Goal: Transaction & Acquisition: Purchase product/service

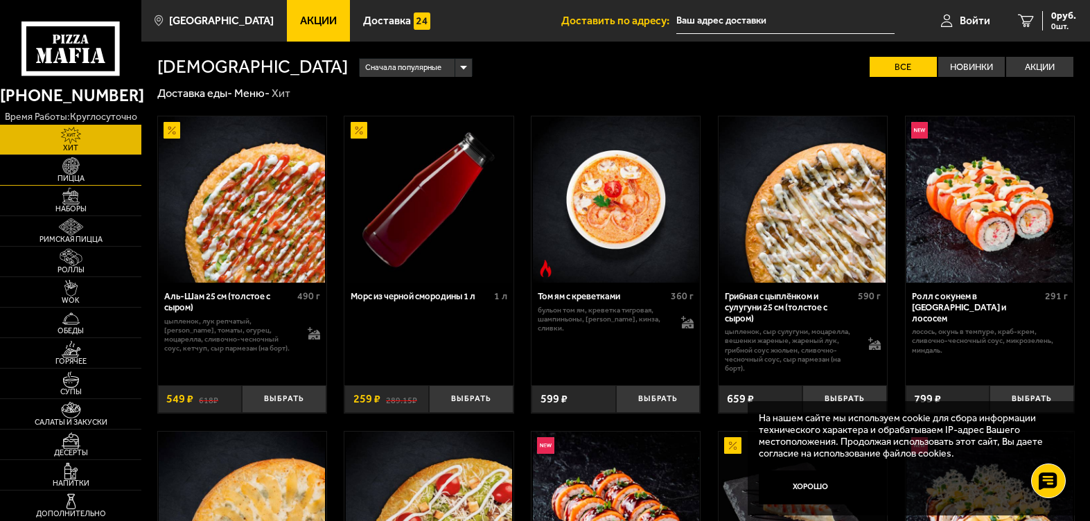
click at [78, 175] on span "Пицца" at bounding box center [70, 179] width 141 height 8
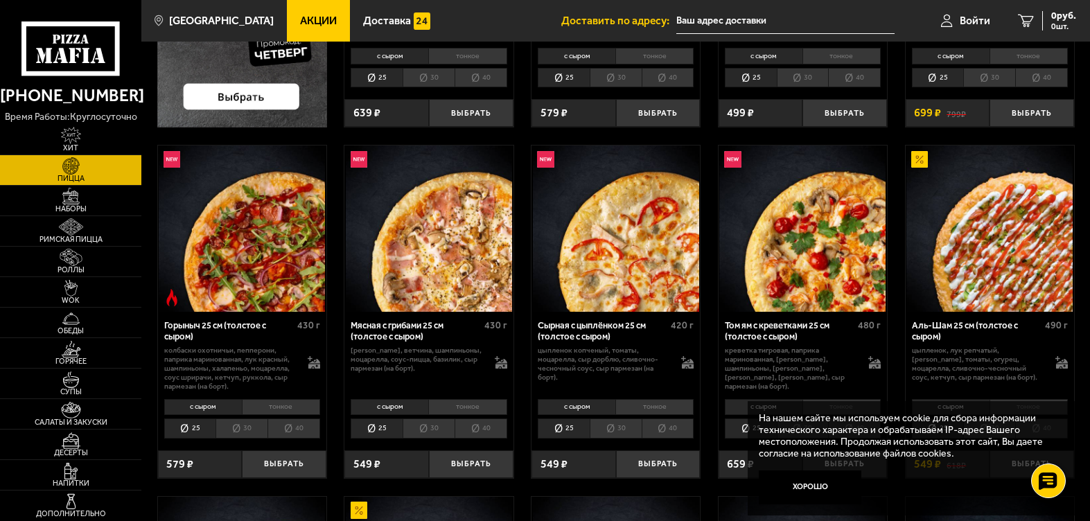
scroll to position [346, 0]
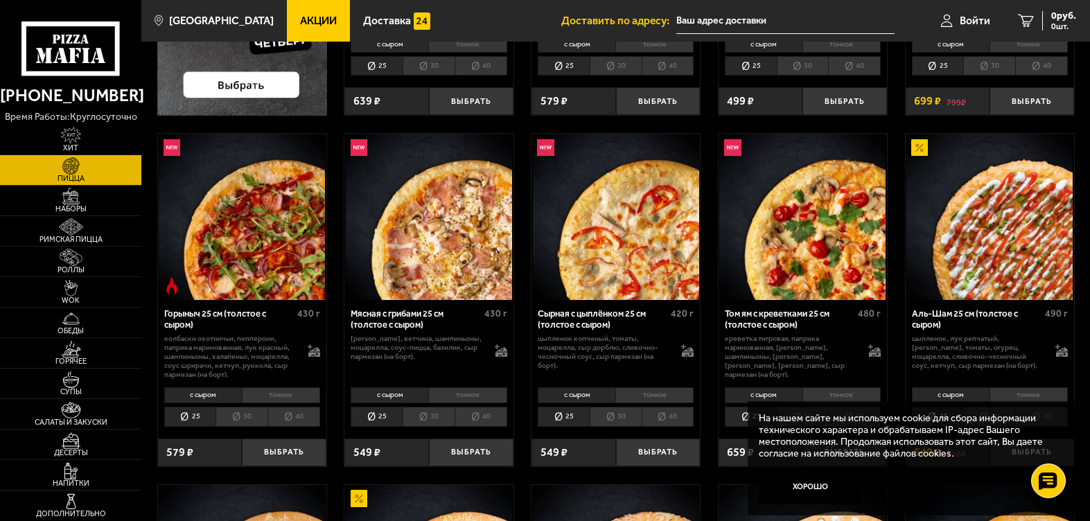
click at [322, 15] on link "Акции" at bounding box center [318, 21] width 63 height 42
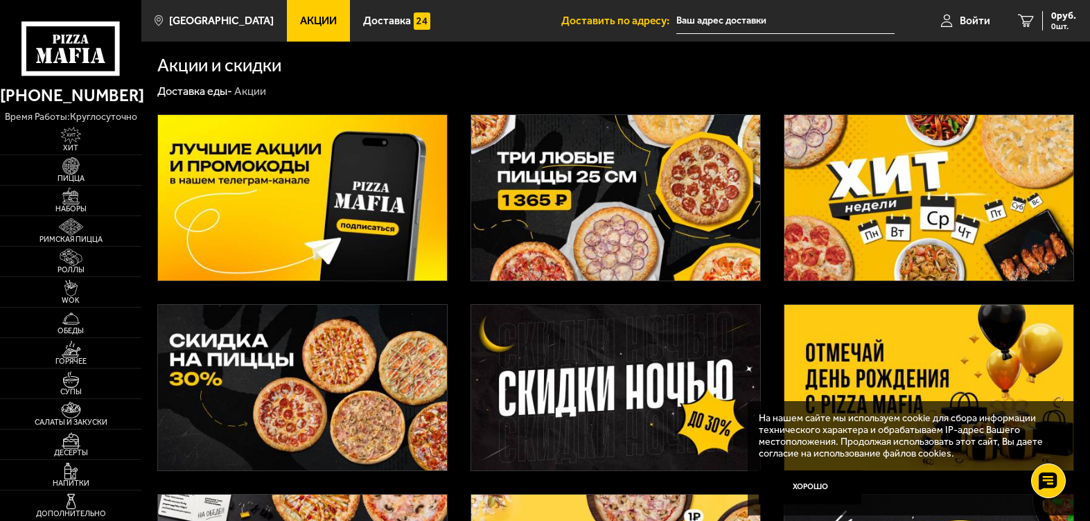
click at [585, 166] on img at bounding box center [615, 198] width 289 height 166
